Goal: Find specific page/section: Find specific page/section

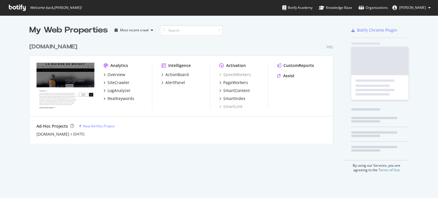
scroll to position [194, 429]
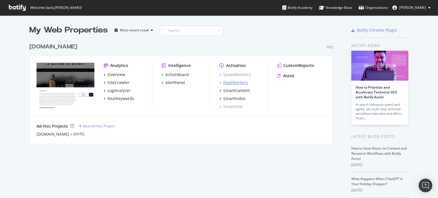
click at [224, 81] on div "PageWorkers" at bounding box center [235, 83] width 25 height 6
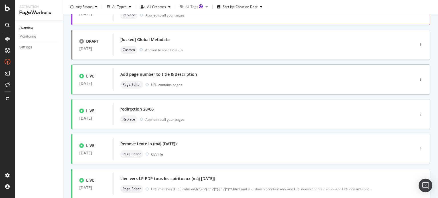
scroll to position [29, 0]
